Goal: Find specific page/section: Find specific page/section

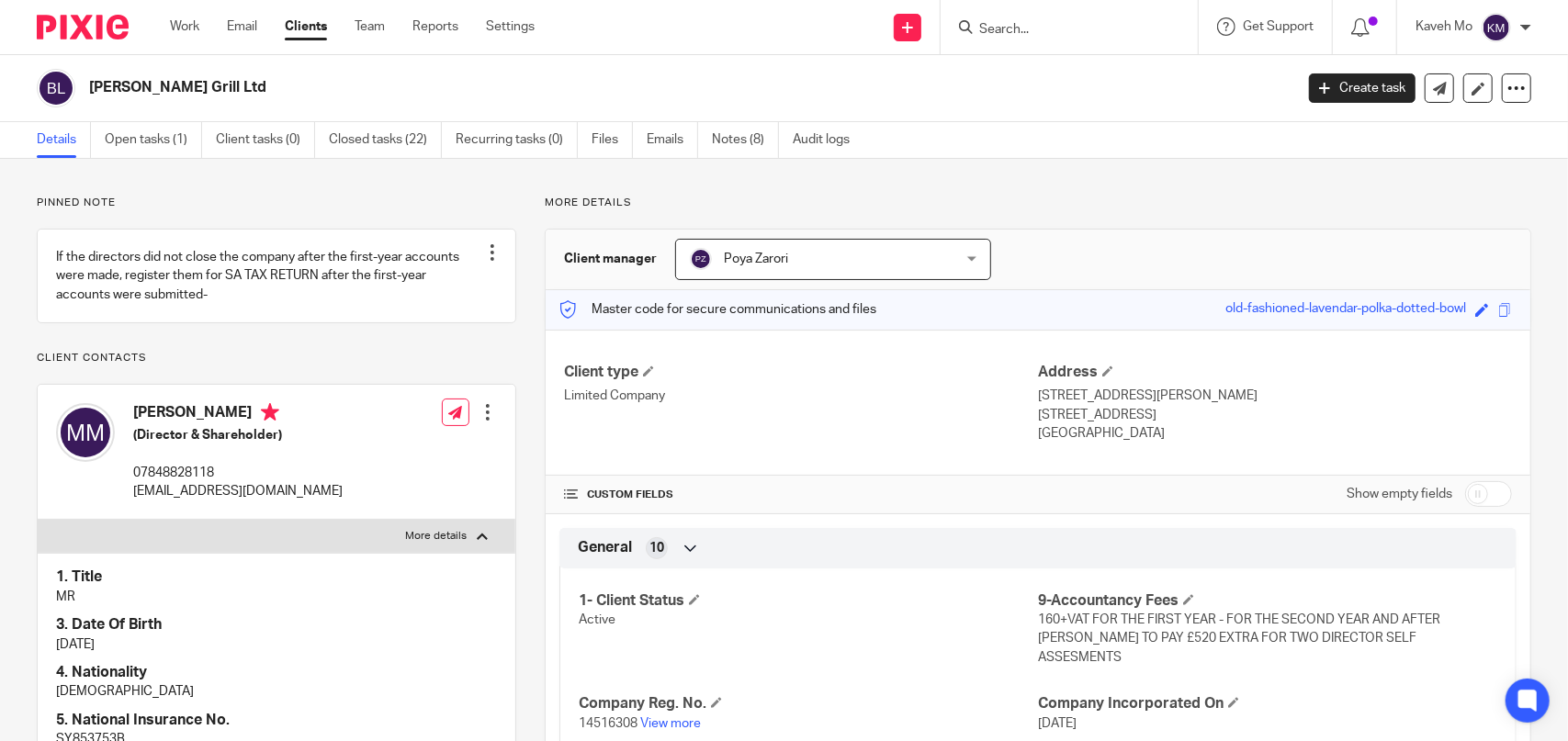
click at [1039, 30] on input "Search" at bounding box center [1060, 30] width 165 height 17
paste input "Uncle Pizza Ltd"
type input "Uncle Pizza Ltd"
click button "submit" at bounding box center [0, 0] width 0 height 0
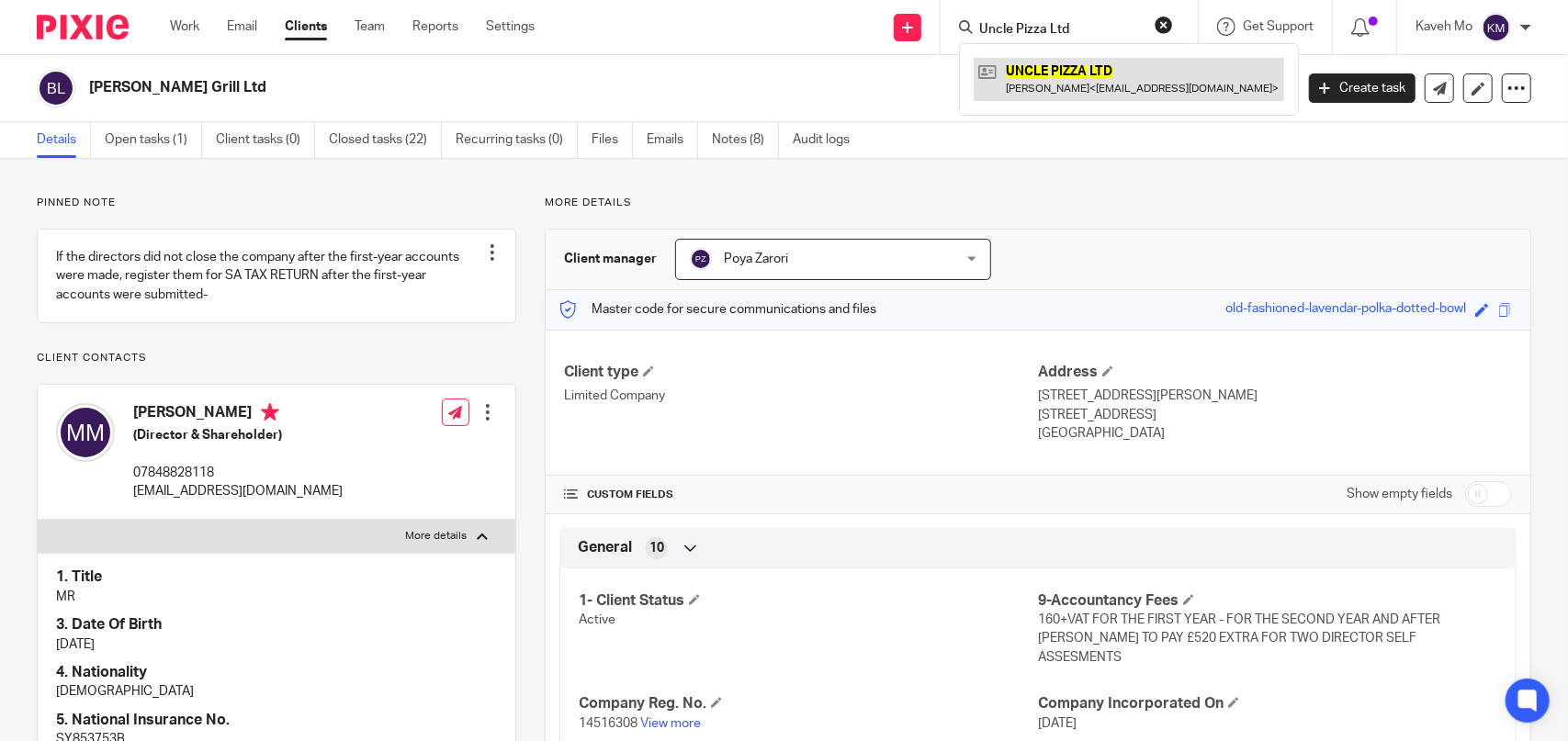
click at [1058, 75] on link at bounding box center [1129, 78] width 311 height 42
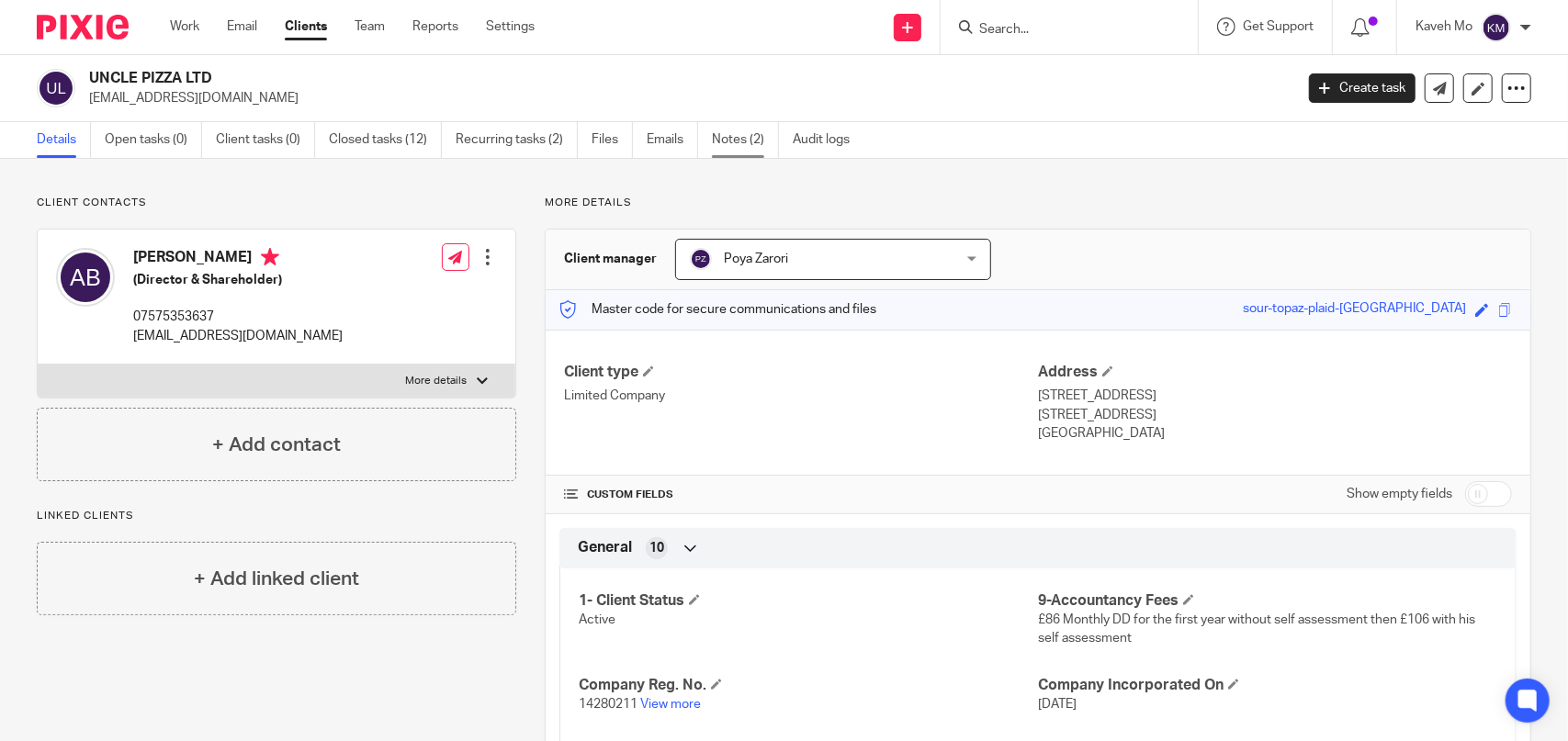
click at [727, 143] on link "Notes (2)" at bounding box center [745, 140] width 67 height 36
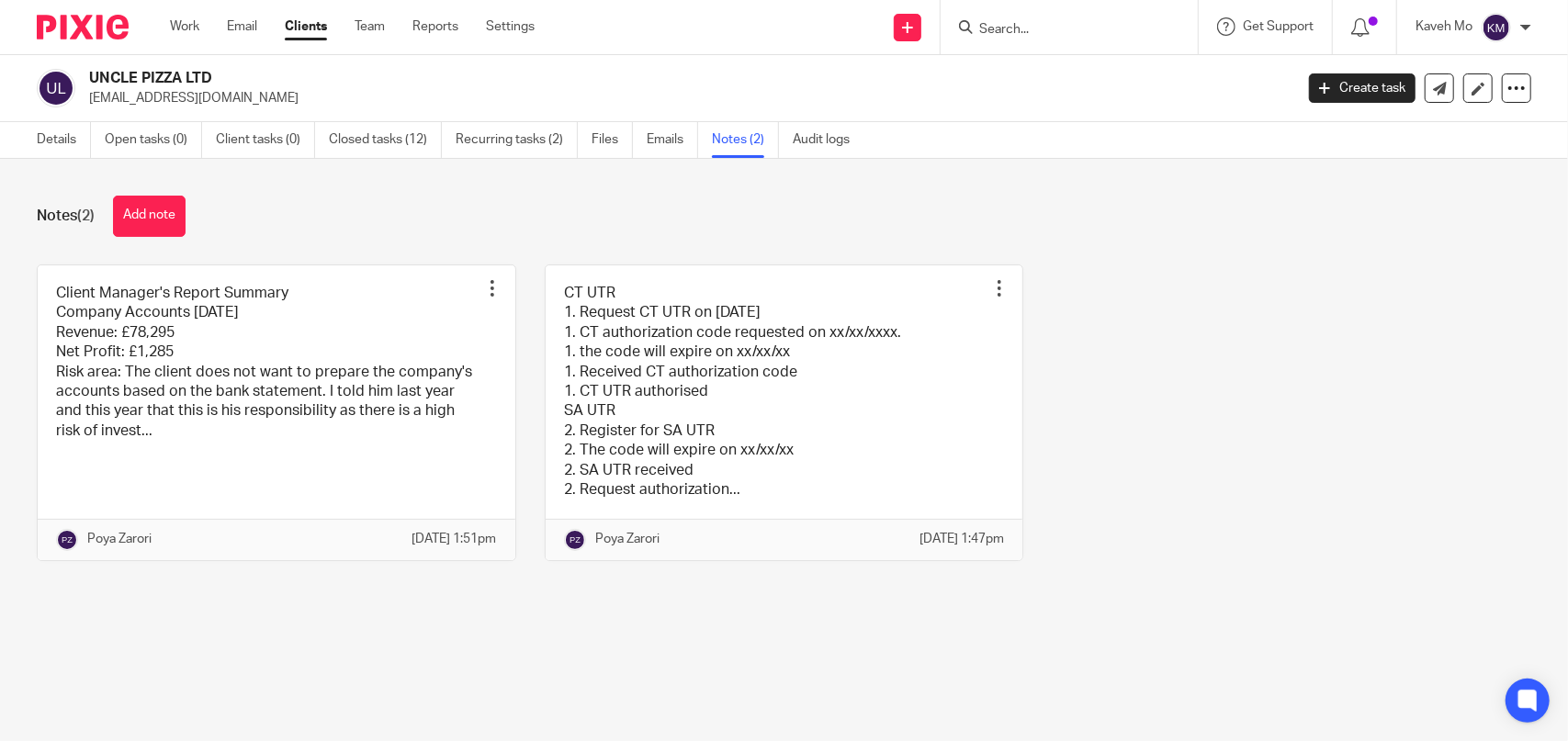
click at [1048, 32] on input "Search" at bounding box center [1060, 30] width 165 height 17
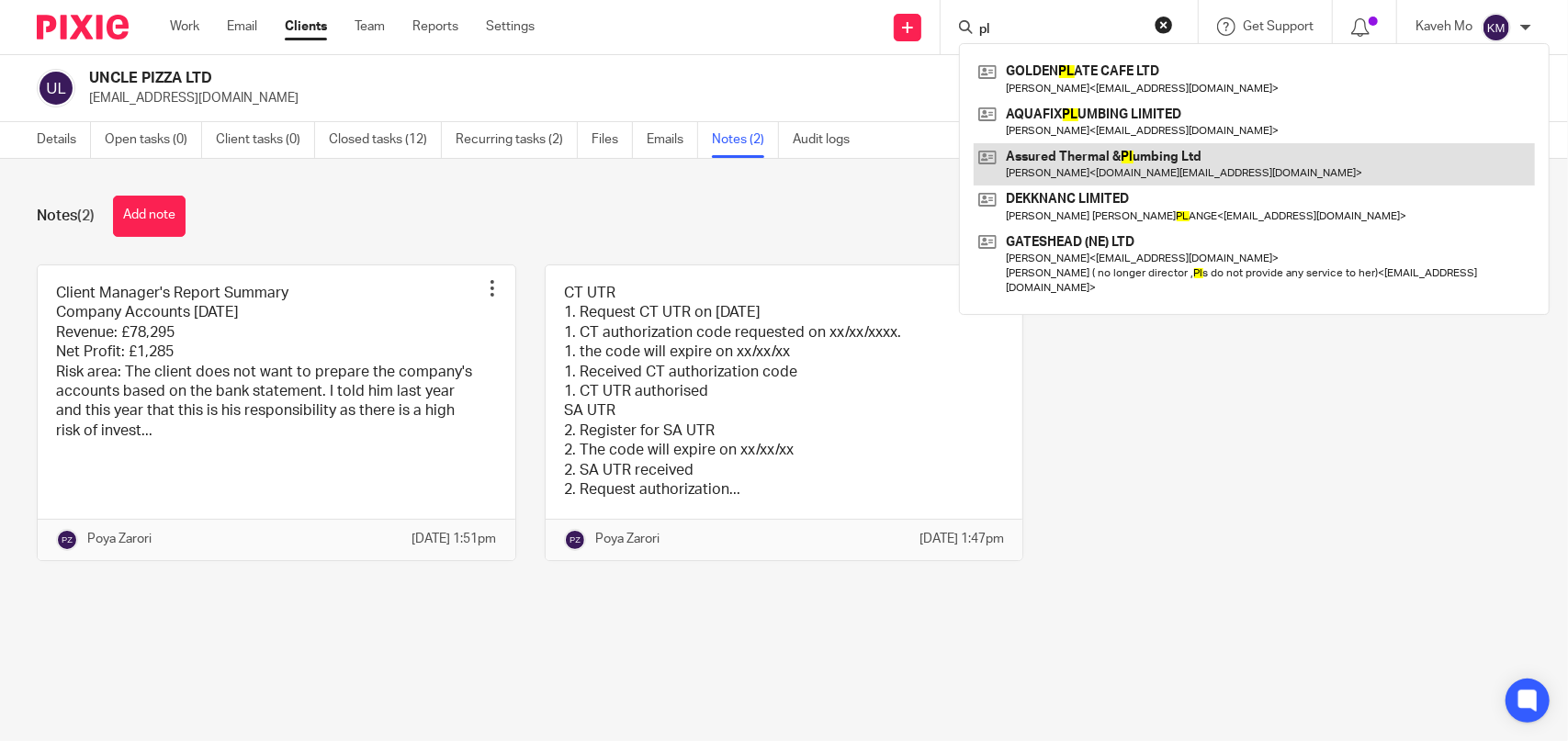
type input "pl"
click at [1072, 160] on link at bounding box center [1254, 164] width 561 height 42
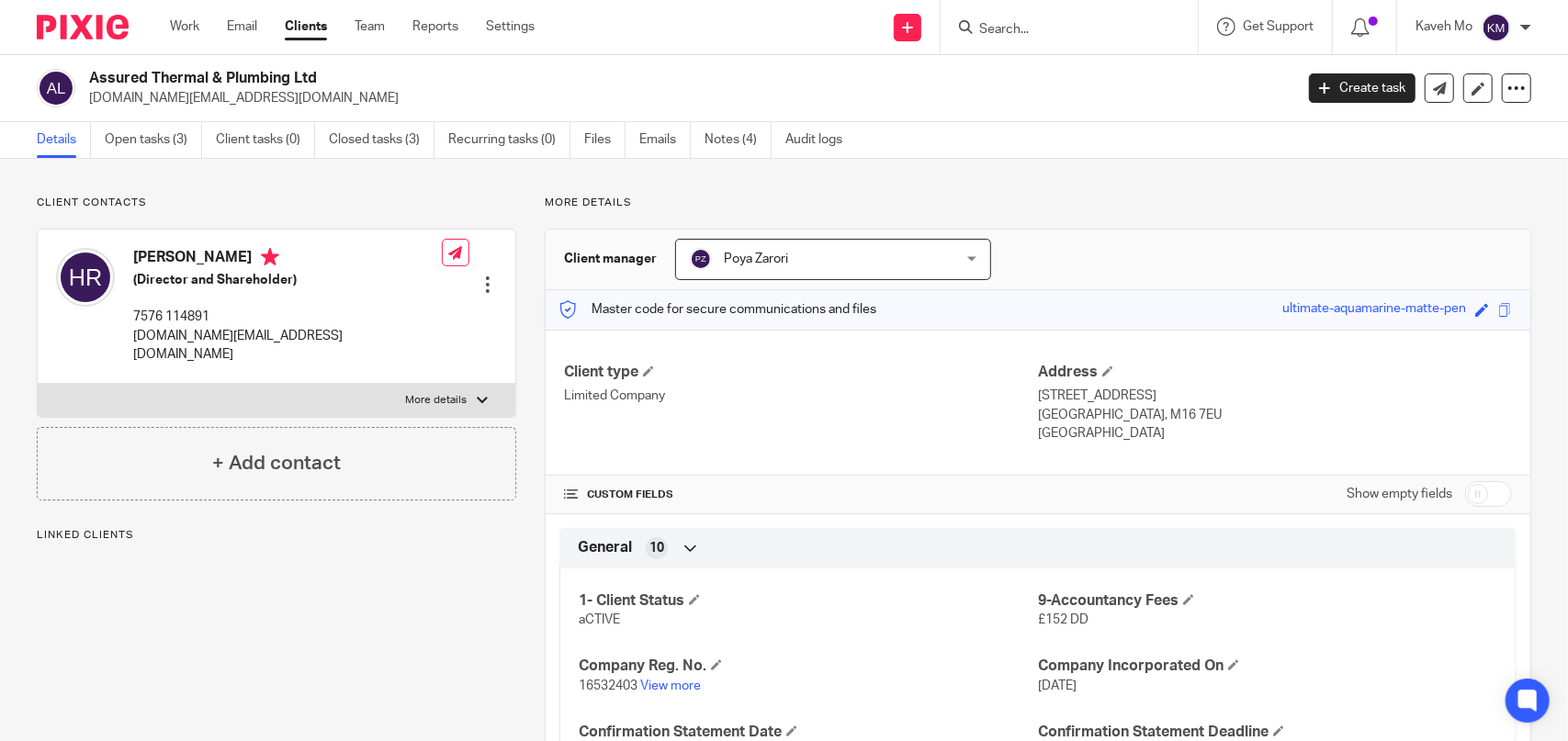
click at [333, 388] on label "More details" at bounding box center [277, 401] width 478 height 33
click at [38, 384] on input "More details" at bounding box center [37, 383] width 1 height 1
checkbox input "true"
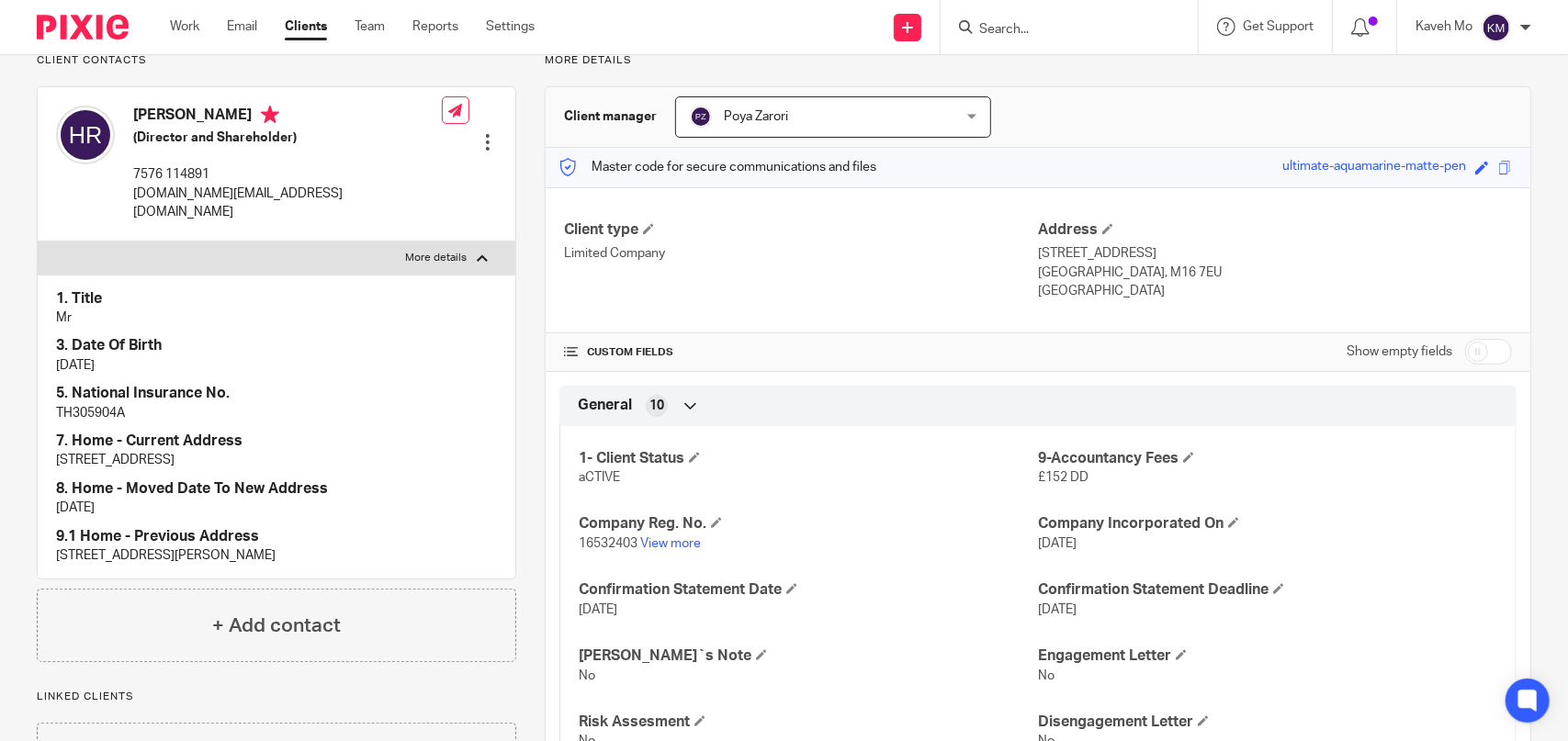
scroll to position [184, 0]
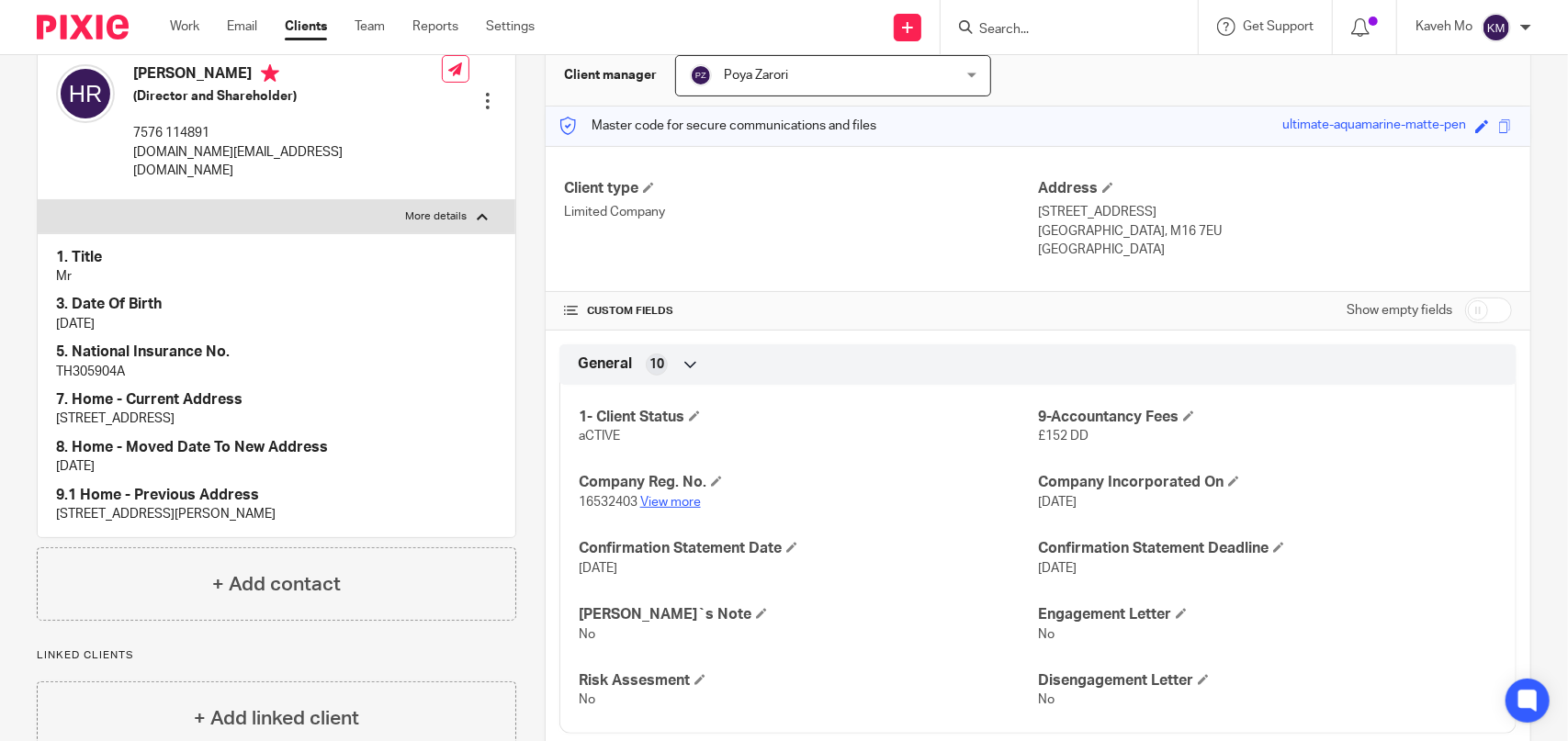
click at [661, 497] on link "View more" at bounding box center [671, 501] width 61 height 13
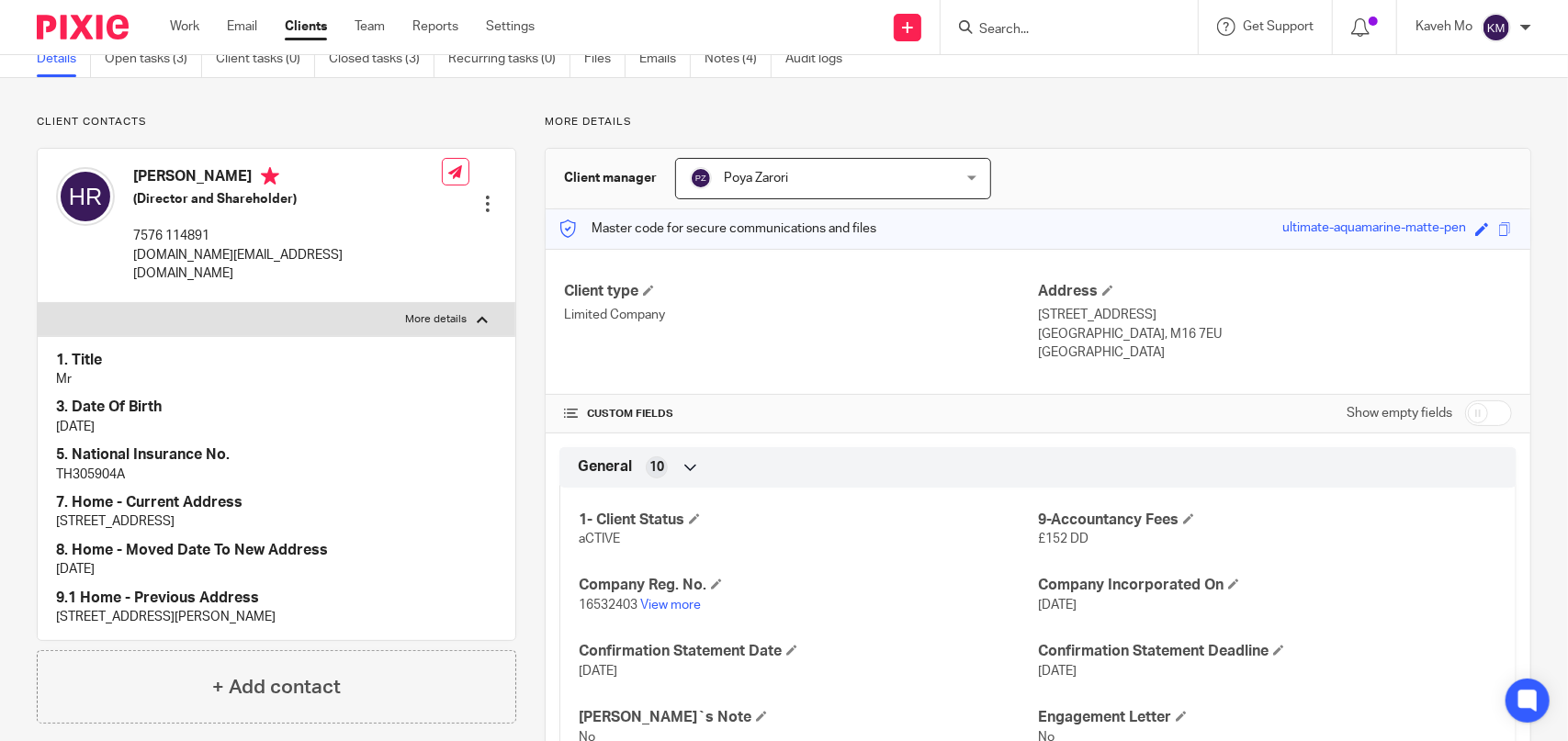
scroll to position [0, 0]
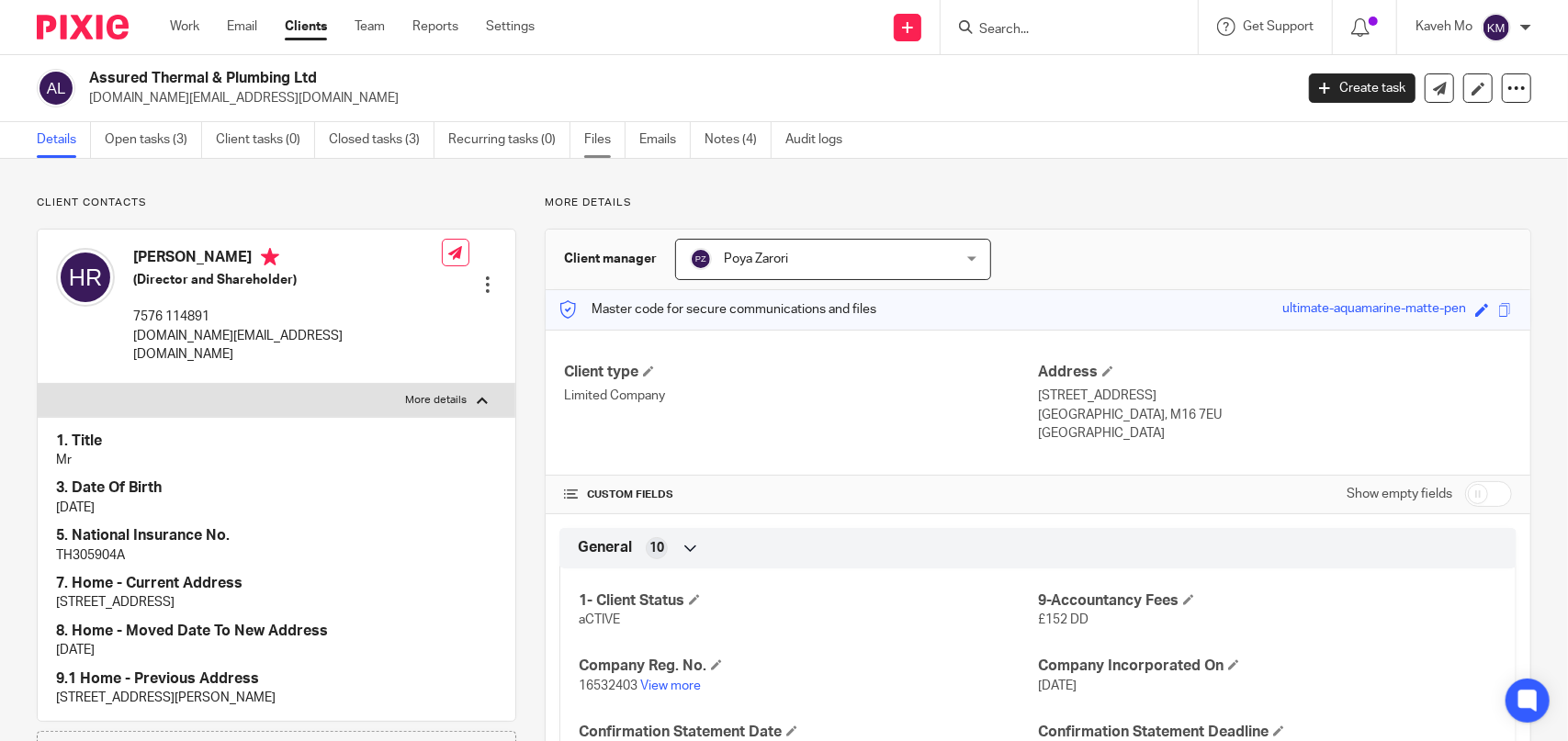
click at [597, 144] on link "Files" at bounding box center [604, 140] width 41 height 36
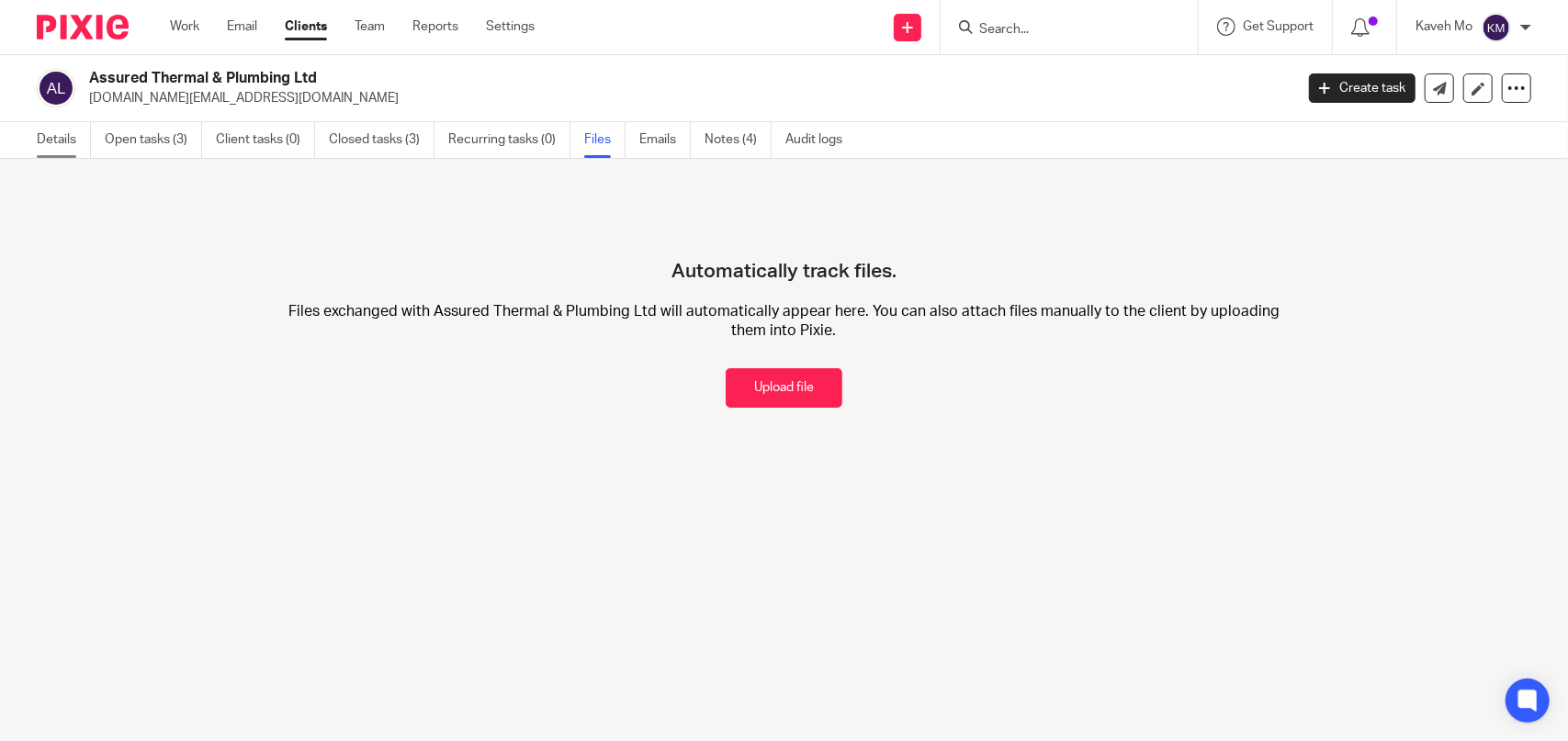
click at [47, 138] on link "Details" at bounding box center [64, 140] width 54 height 36
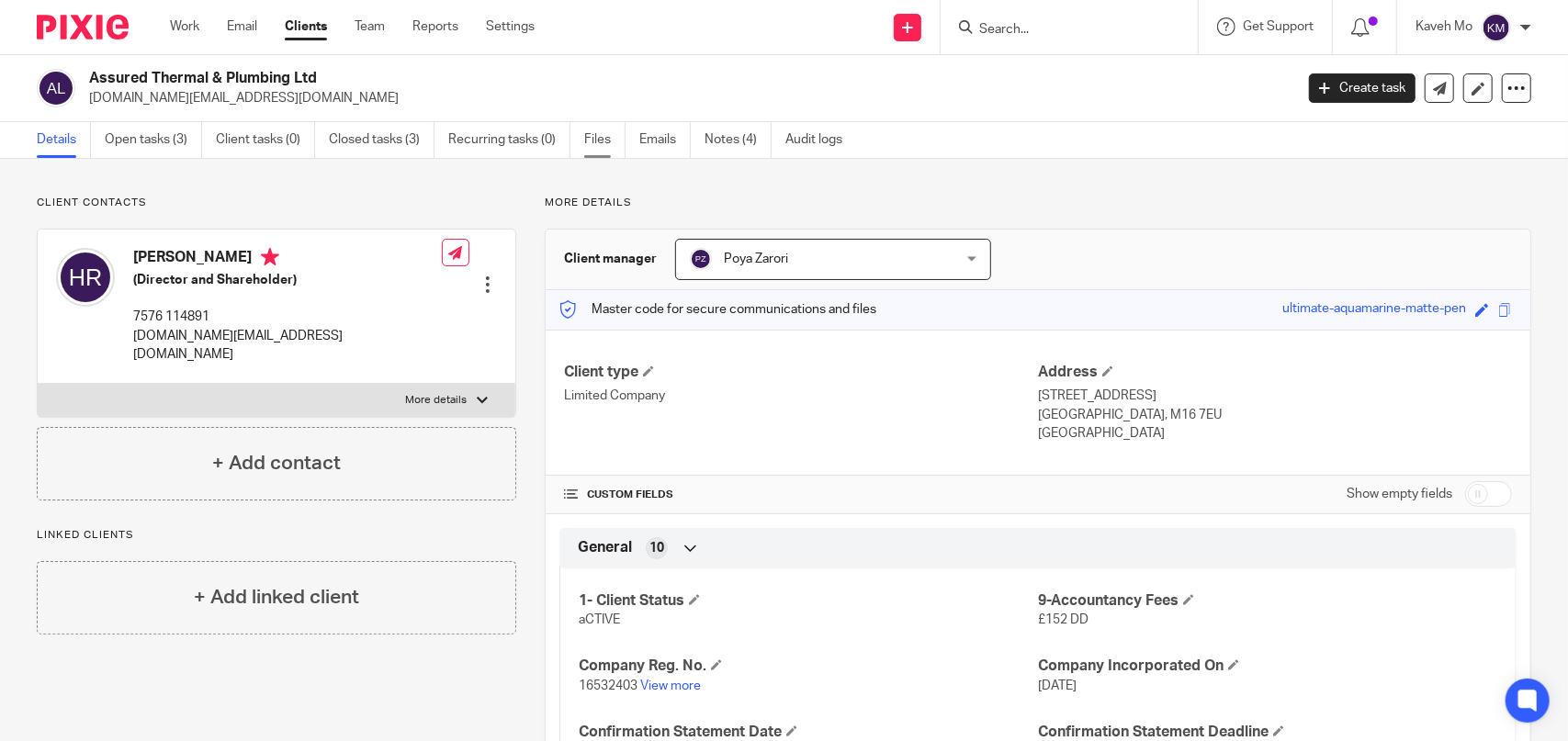
click at [592, 142] on link "Files" at bounding box center [604, 140] width 41 height 36
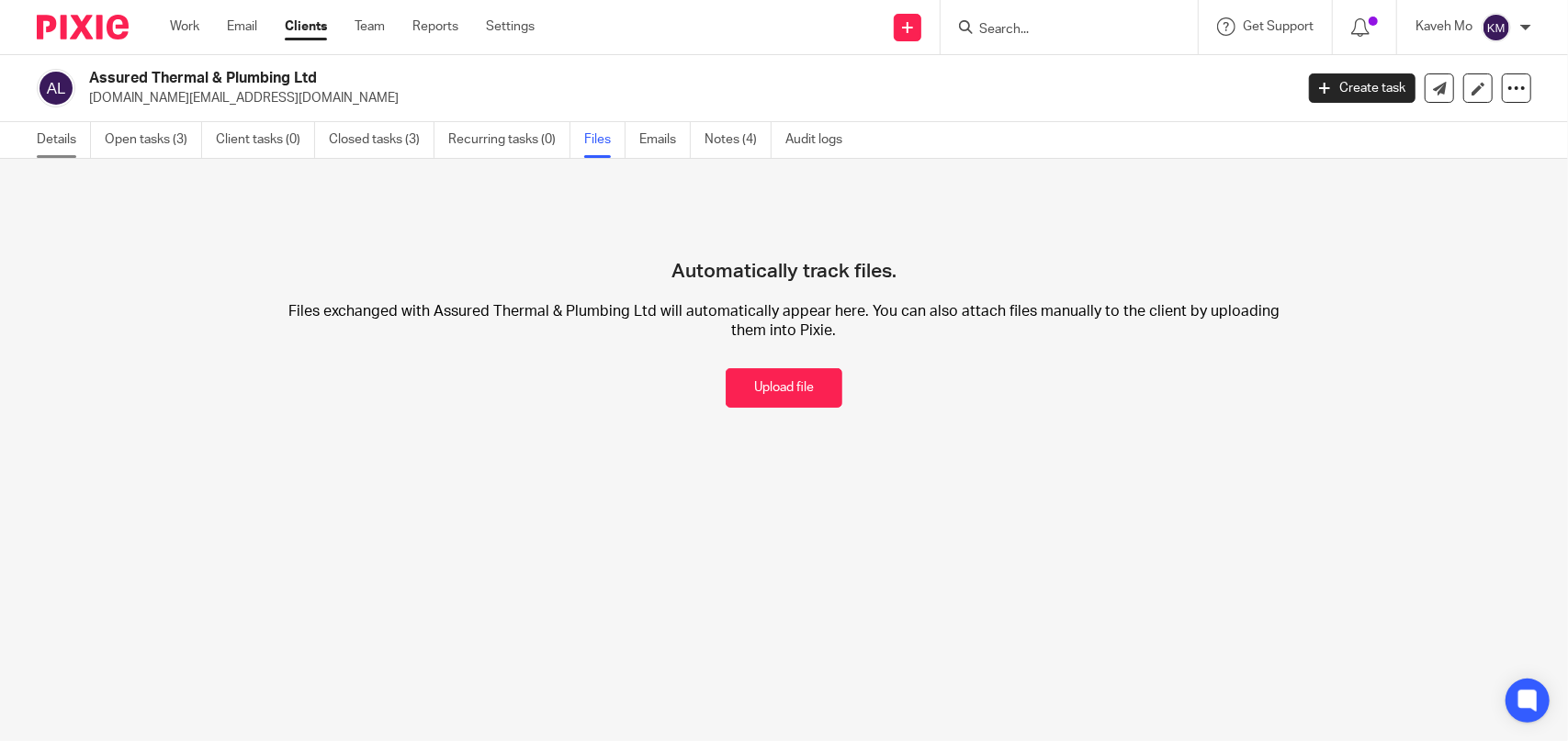
click at [57, 144] on link "Details" at bounding box center [64, 140] width 54 height 36
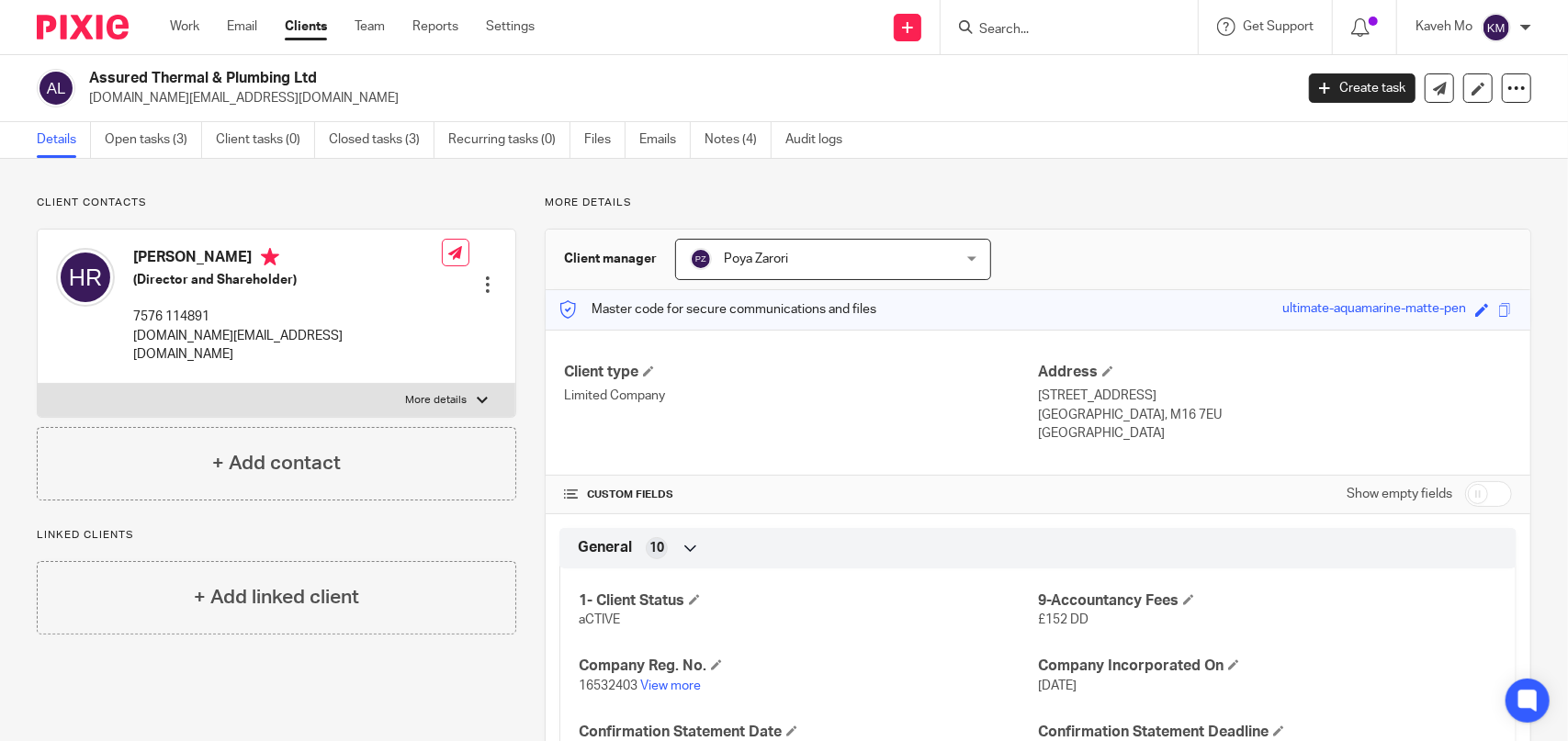
drag, startPoint x: 1071, startPoint y: 36, endPoint x: 1082, endPoint y: 43, distance: 13.0
click at [1071, 36] on input "Search" at bounding box center [1060, 30] width 165 height 17
click at [1049, 28] on input "Search" at bounding box center [1060, 30] width 165 height 17
paste input "UNCLE PIZZA LTD"
type input "UNCLE PIZZA LTD"
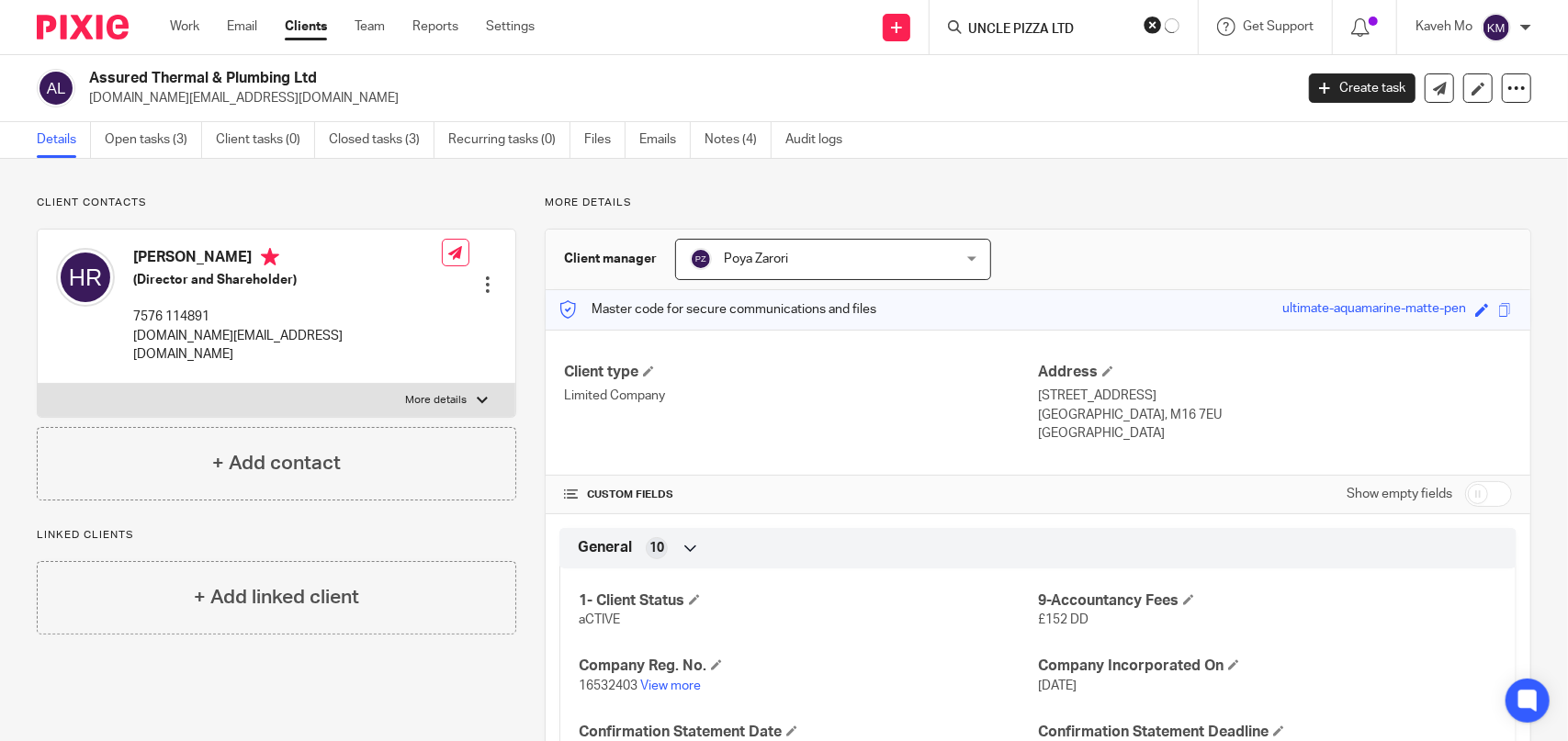
click button "submit" at bounding box center [0, 0] width 0 height 0
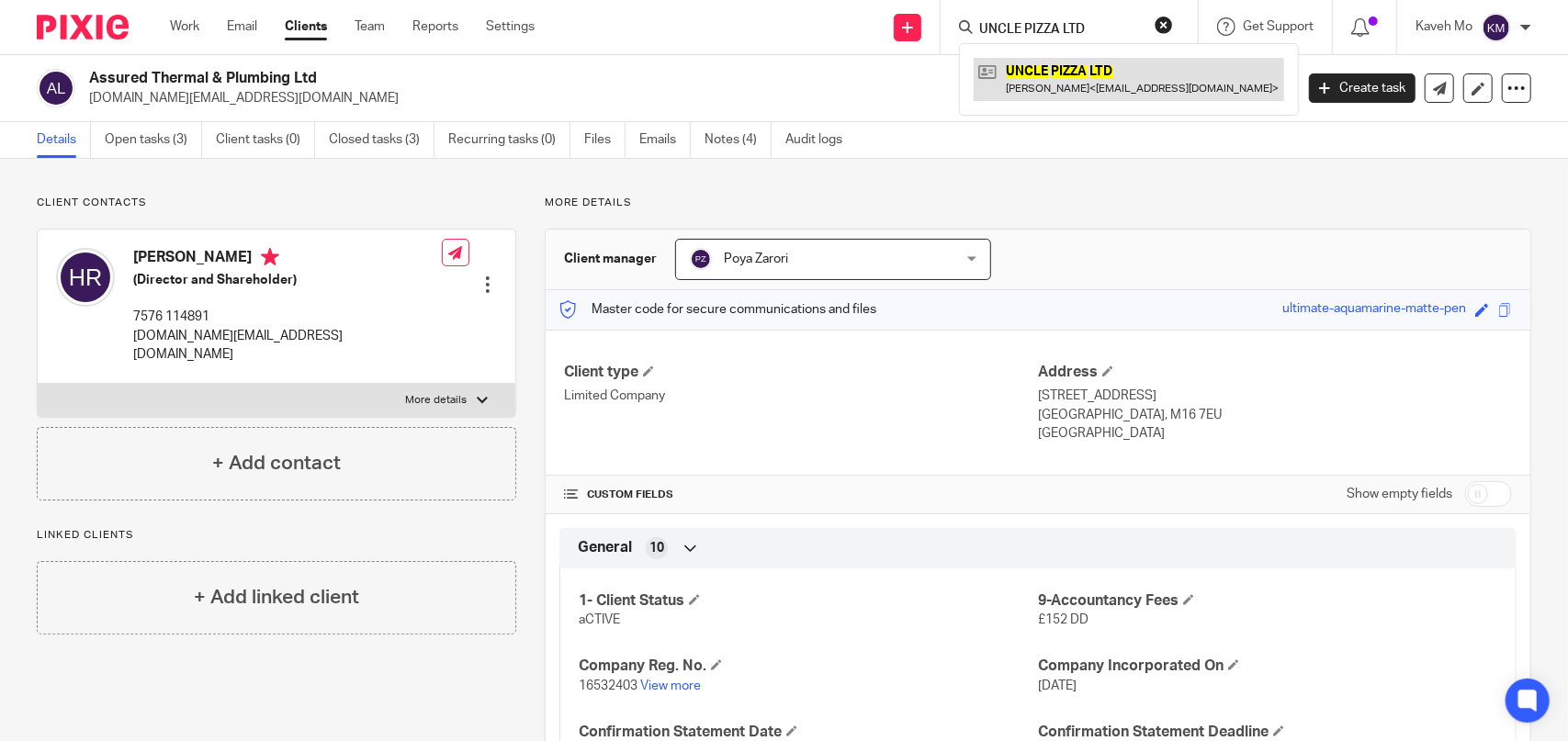
click at [1014, 91] on link at bounding box center [1129, 78] width 311 height 42
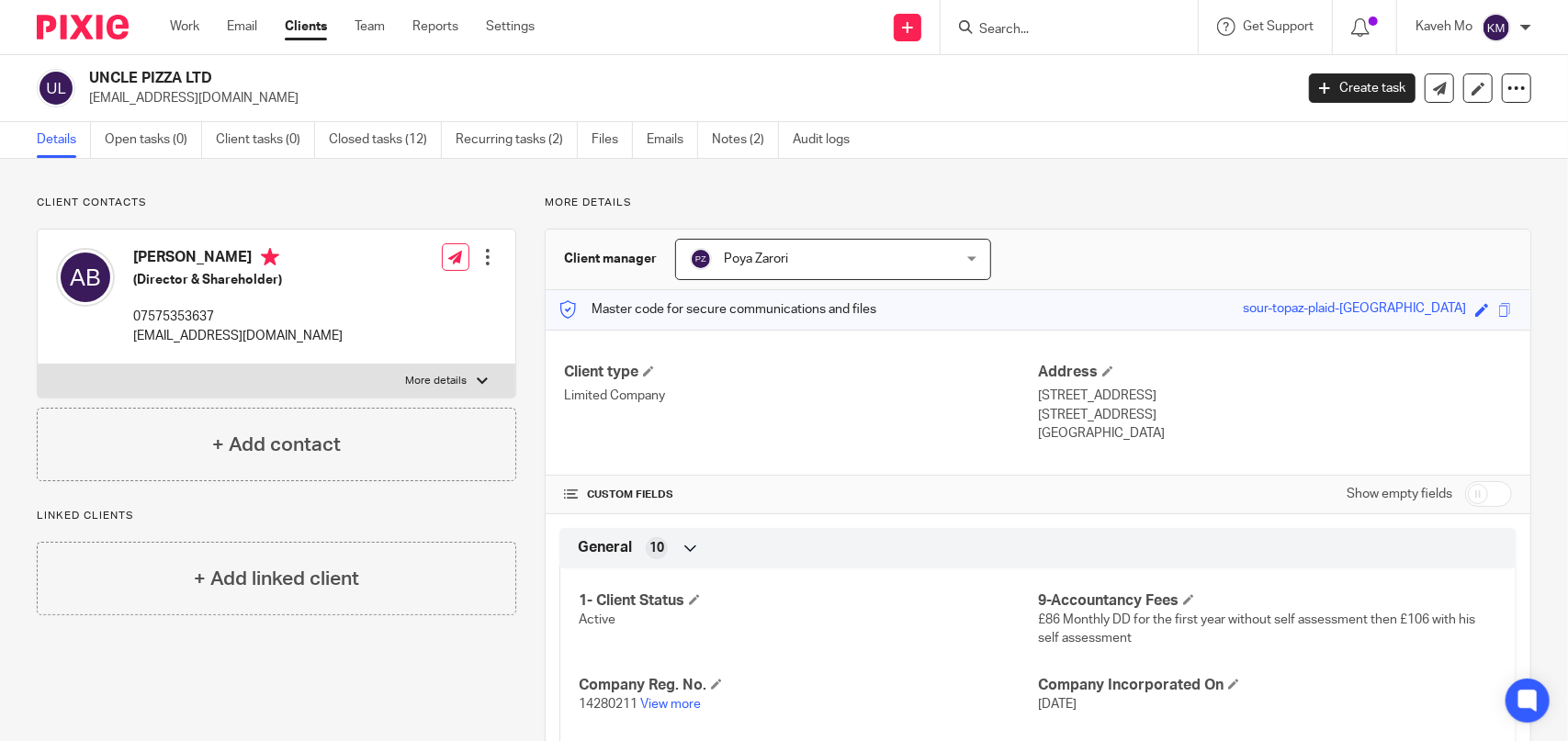
click at [305, 385] on label "More details" at bounding box center [277, 381] width 478 height 33
click at [38, 365] on input "More details" at bounding box center [37, 364] width 1 height 1
checkbox input "true"
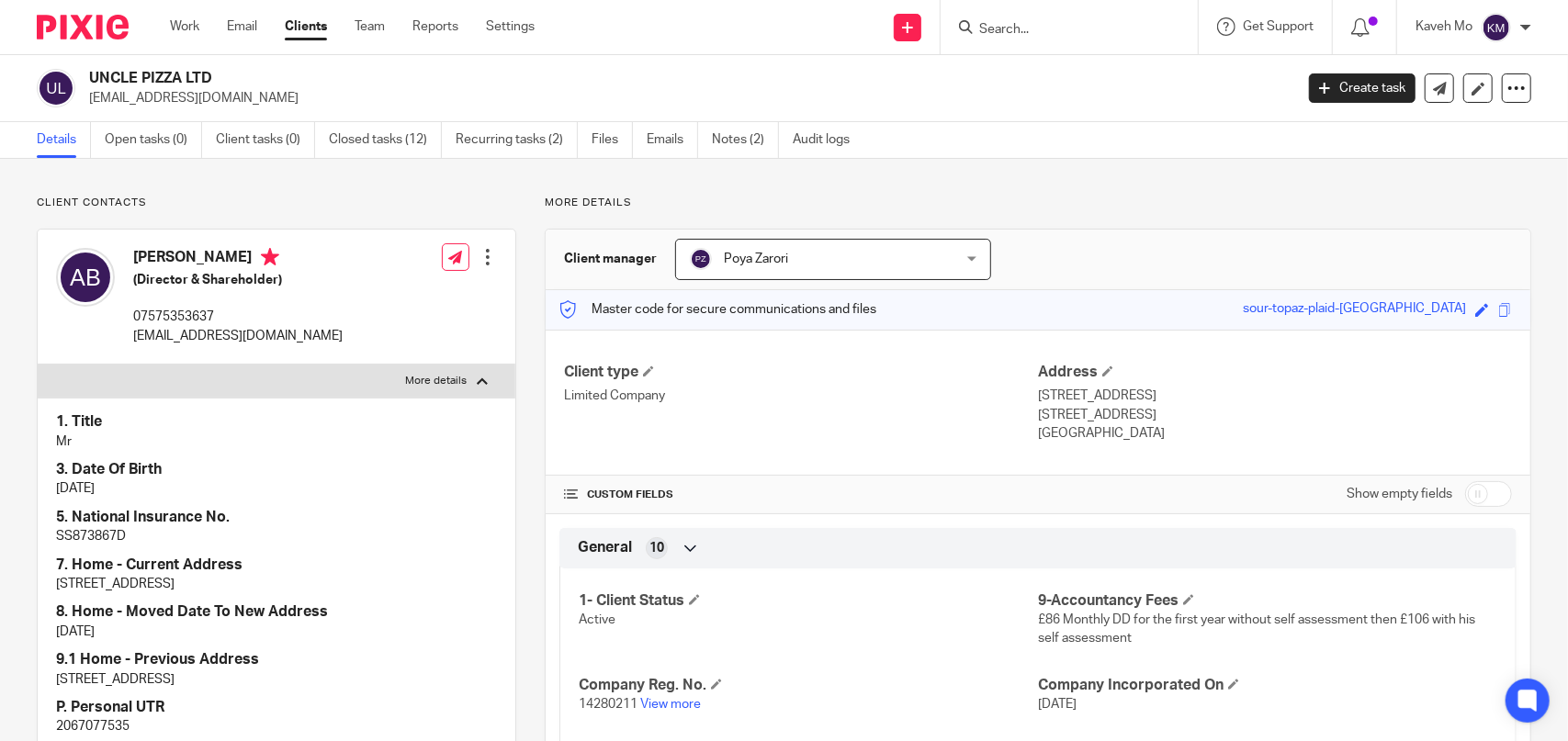
click at [112, 726] on p "2067077535" at bounding box center [276, 726] width 441 height 19
copy p "2067077535"
